Goal: Find specific page/section: Find specific page/section

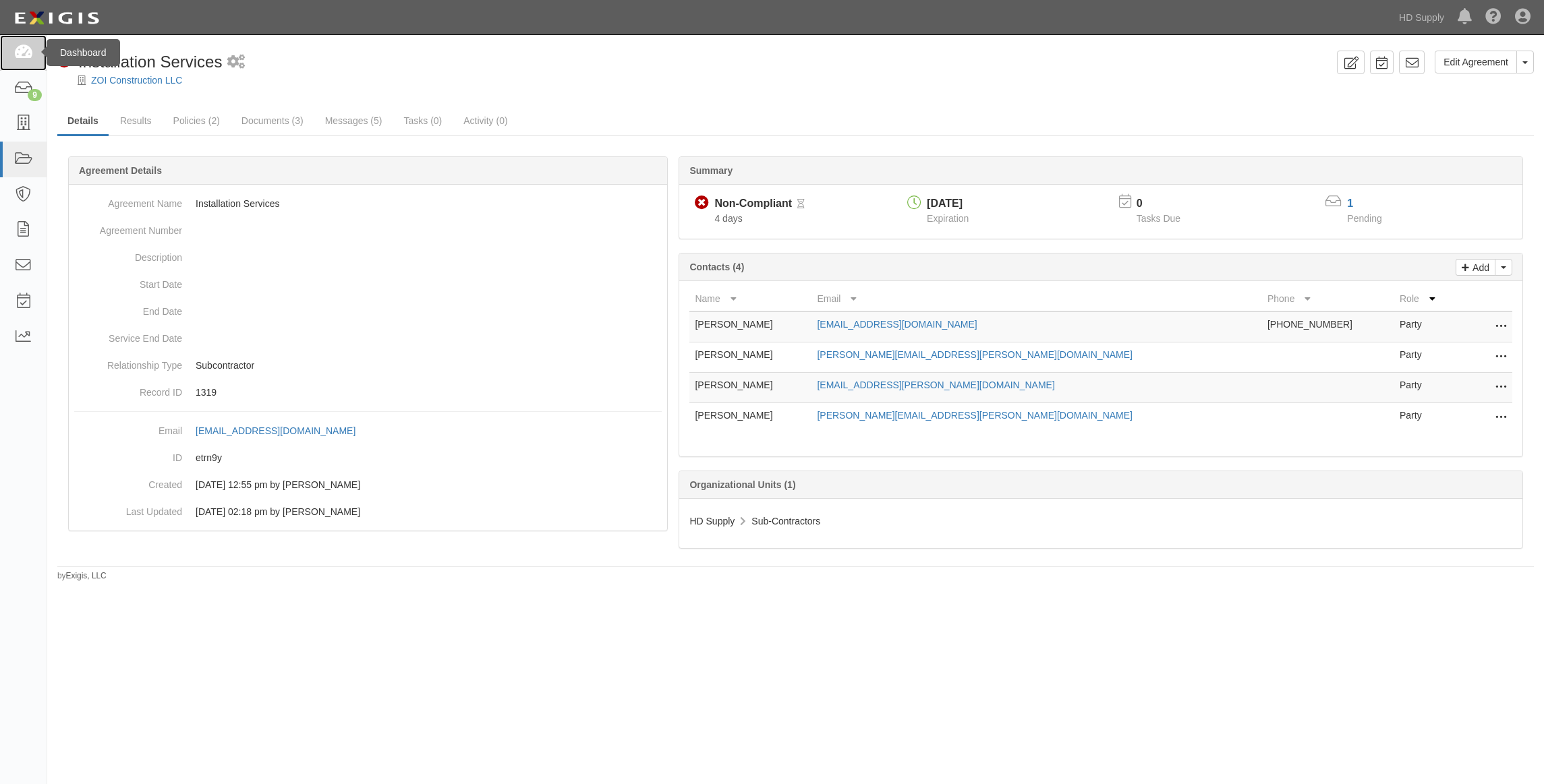
click at [22, 51] on icon at bounding box center [23, 53] width 19 height 16
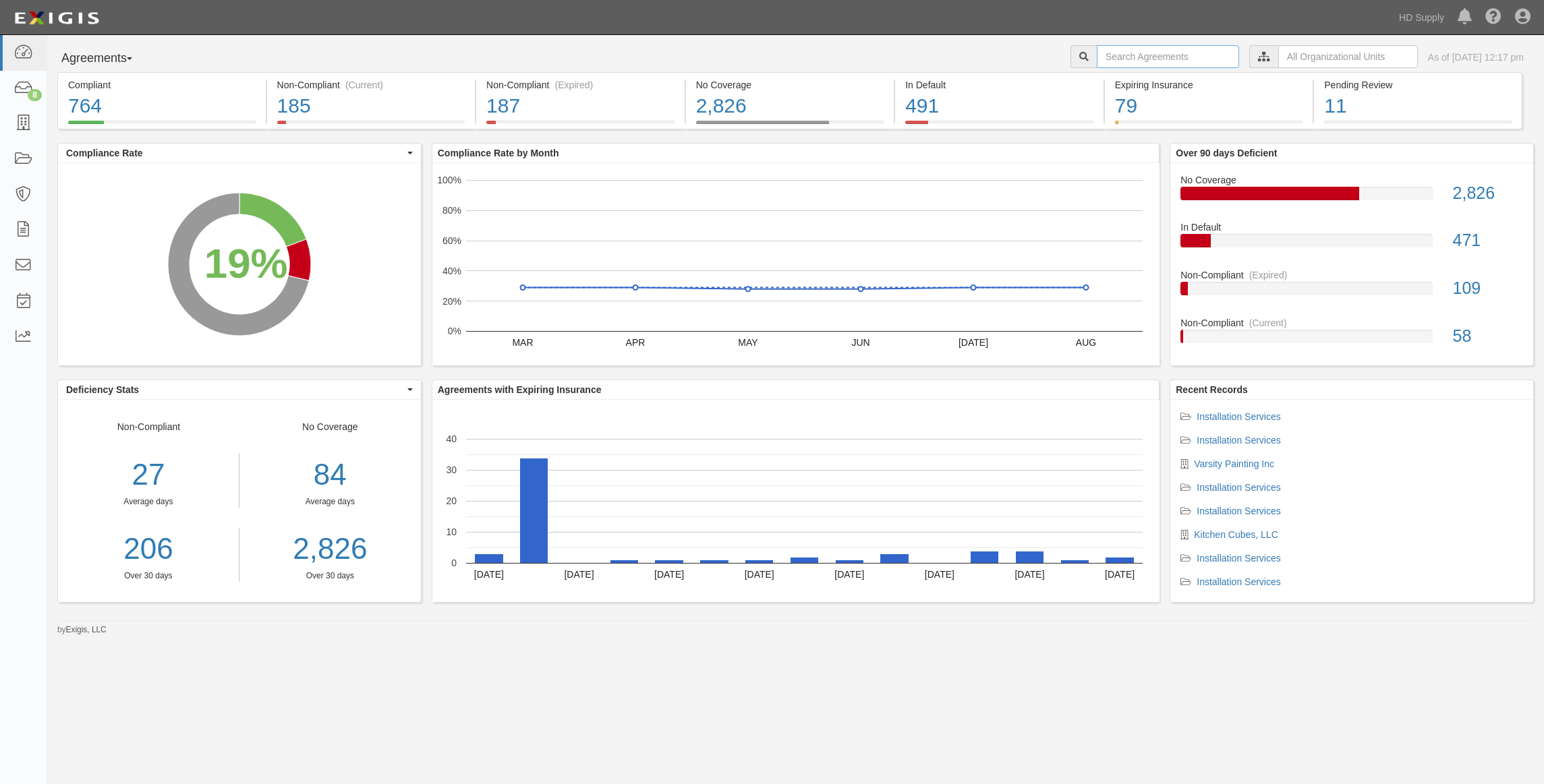
click at [1097, 47] on input "text" at bounding box center [1168, 56] width 142 height 23
type input "Big Rock"
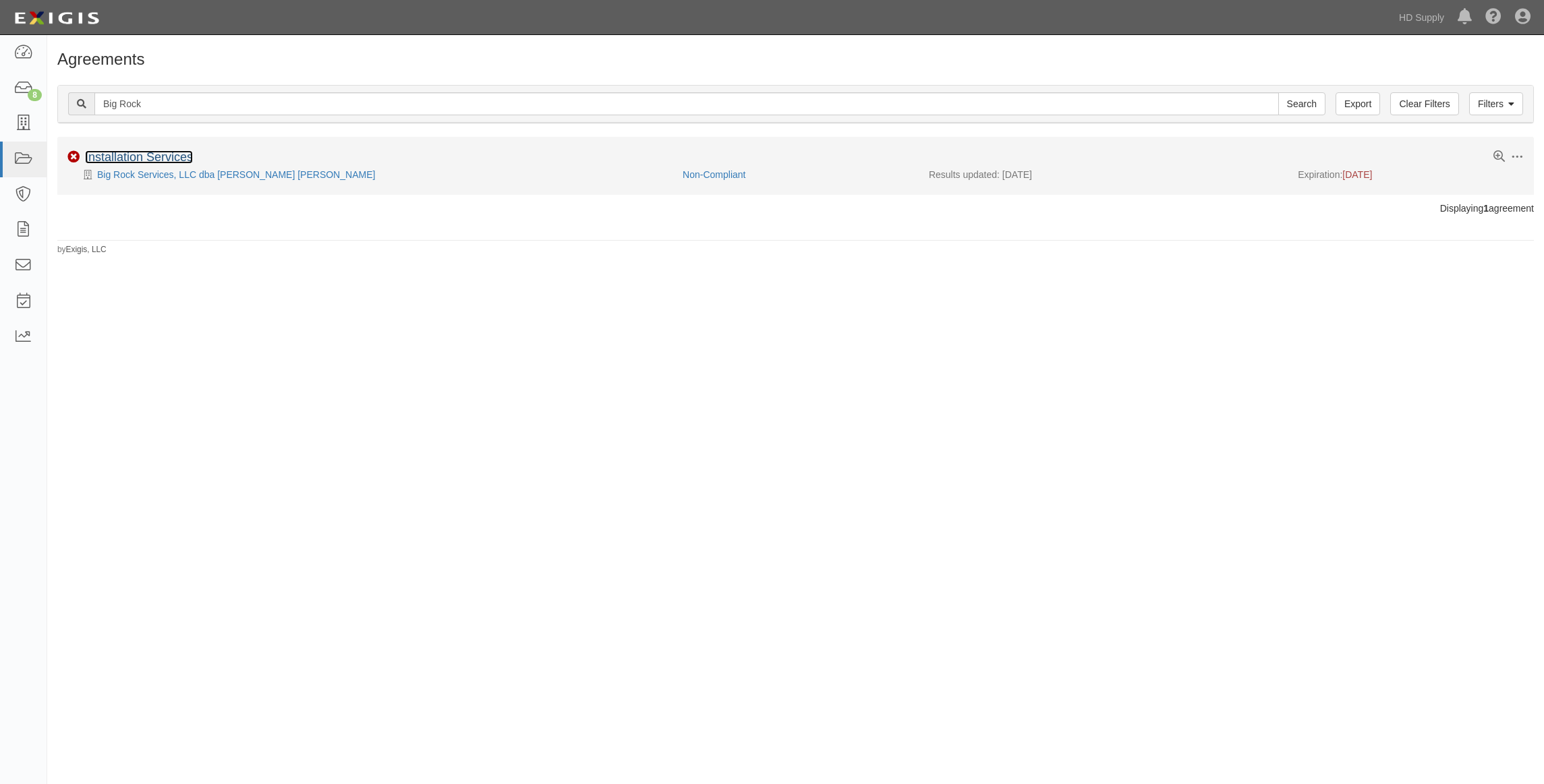
click at [155, 154] on link "Installation Services" at bounding box center [139, 157] width 108 height 14
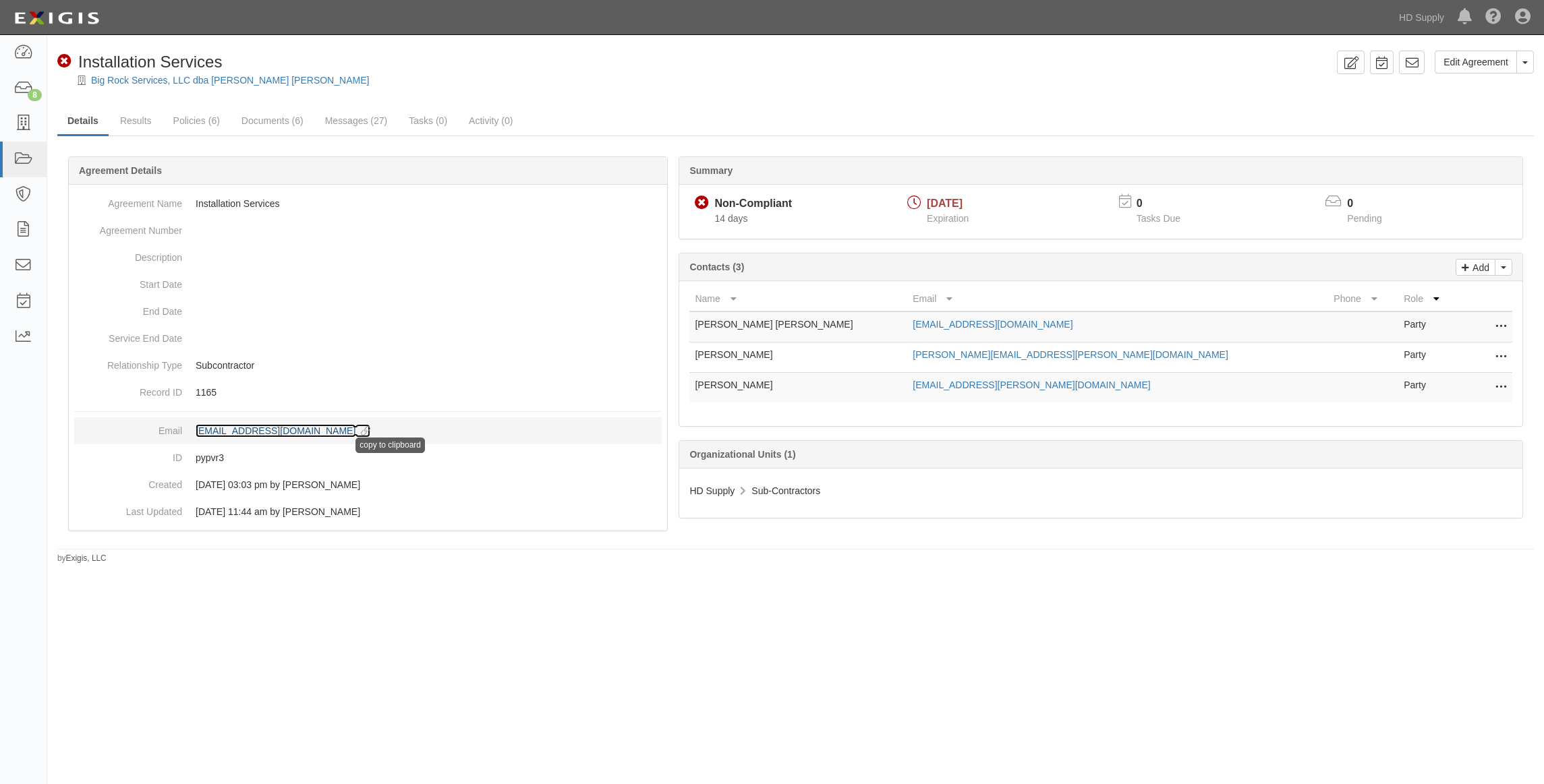
click at [370, 427] on icon at bounding box center [363, 432] width 15 height 10
